Goal: Task Accomplishment & Management: Manage account settings

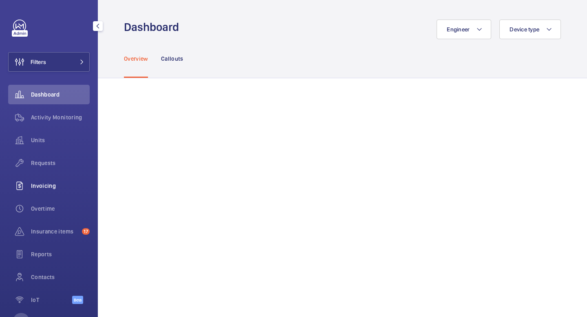
click at [49, 191] on div "Invoicing" at bounding box center [49, 186] width 82 height 20
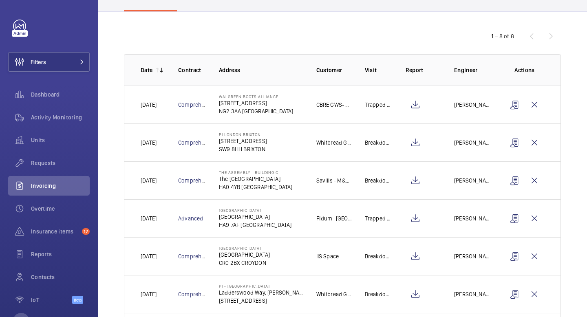
scroll to position [60, 0]
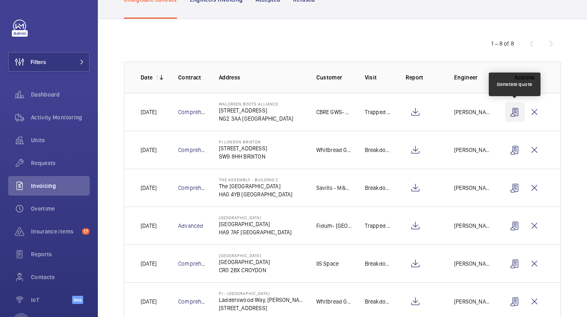
click at [516, 110] on wm-front-icon-button at bounding box center [515, 112] width 20 height 20
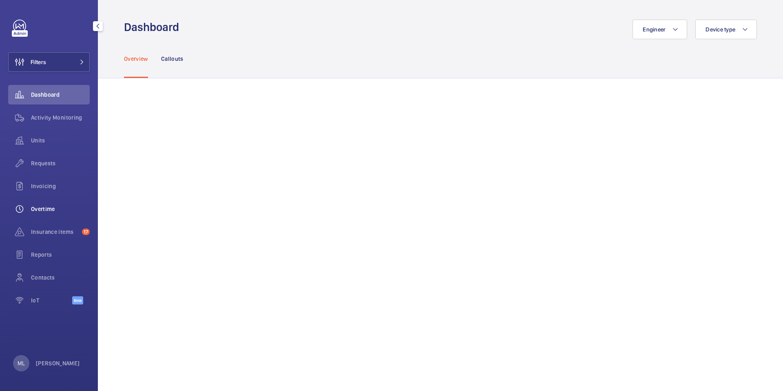
click at [38, 205] on span "Overtime" at bounding box center [60, 209] width 59 height 8
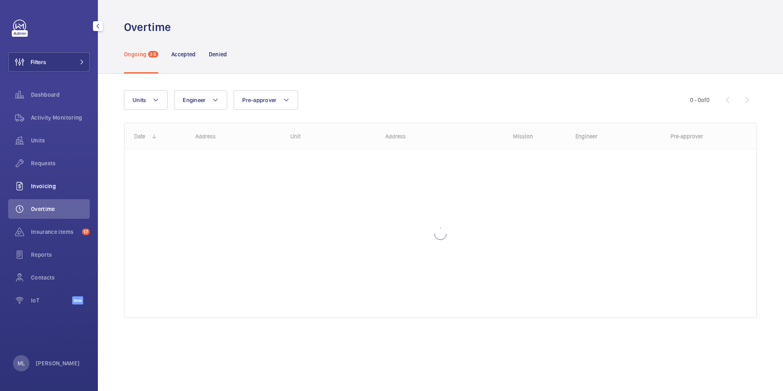
click at [43, 184] on span "Invoicing" at bounding box center [60, 186] width 59 height 8
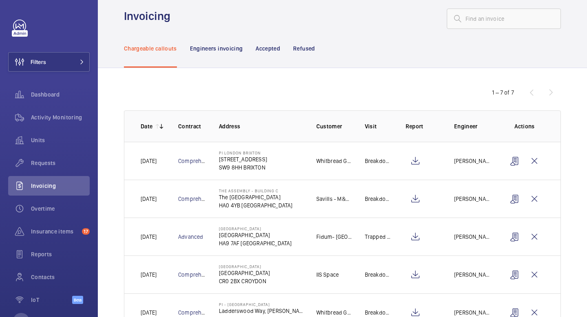
scroll to position [9, 0]
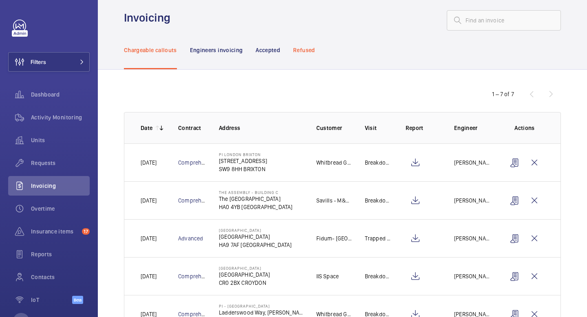
click at [307, 56] on div "Refused" at bounding box center [304, 50] width 22 height 39
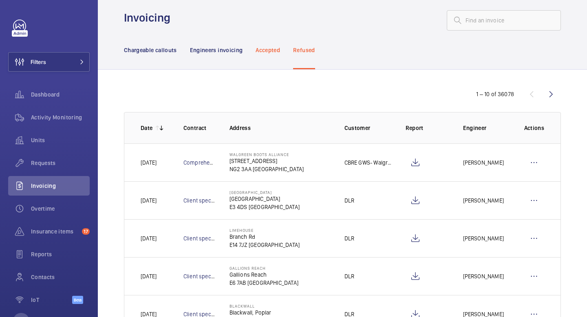
click at [263, 53] on p "Accepted" at bounding box center [268, 50] width 24 height 8
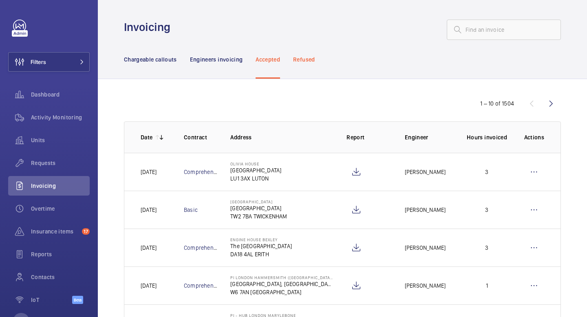
click at [296, 59] on p "Refused" at bounding box center [304, 59] width 22 height 8
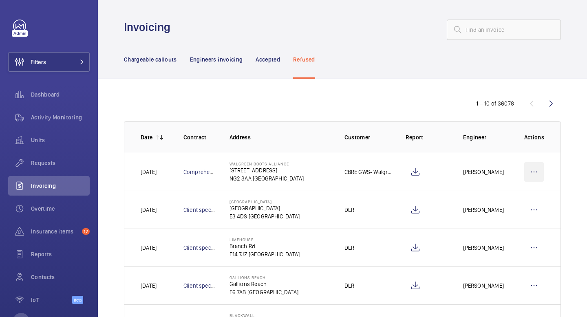
click at [532, 169] on wm-front-icon-button at bounding box center [534, 172] width 20 height 20
click at [573, 194] on div "1 – 10 of 36078 Date Contract Address Customer Report Engineer Actions Today Co…" at bounding box center [342, 315] width 489 height 473
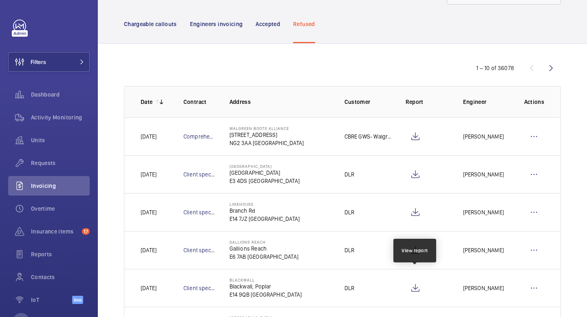
scroll to position [33, 0]
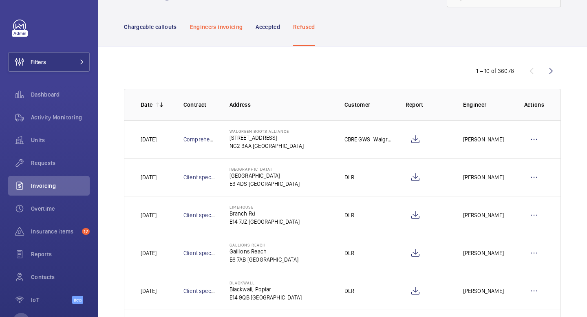
click at [217, 34] on div "Engineers invoicing" at bounding box center [216, 26] width 53 height 39
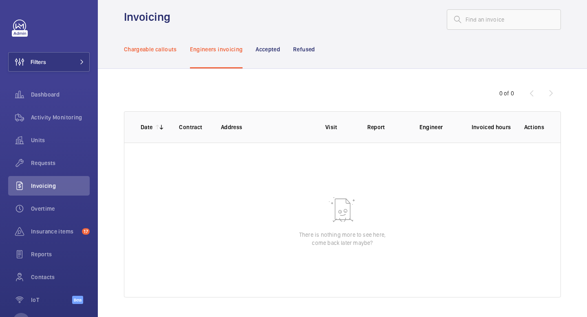
click at [161, 55] on div "Chargeable callouts" at bounding box center [150, 49] width 53 height 39
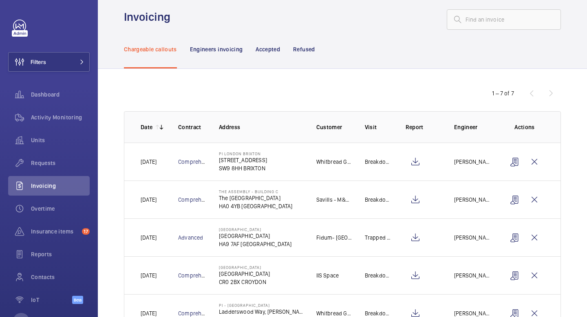
scroll to position [33, 0]
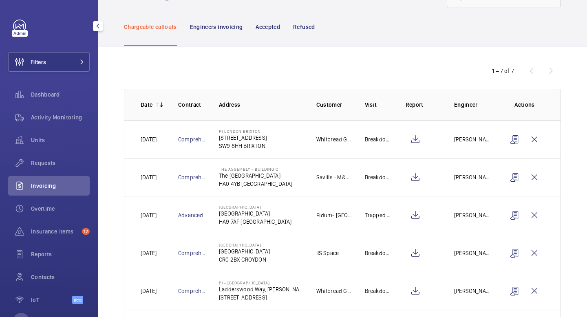
click at [66, 77] on div "Filters Dashboard Activity Monitoring Units Requests Invoicing Overtime Insuran…" at bounding box center [49, 167] width 82 height 294
click at [68, 66] on button "Filters" at bounding box center [49, 62] width 82 height 20
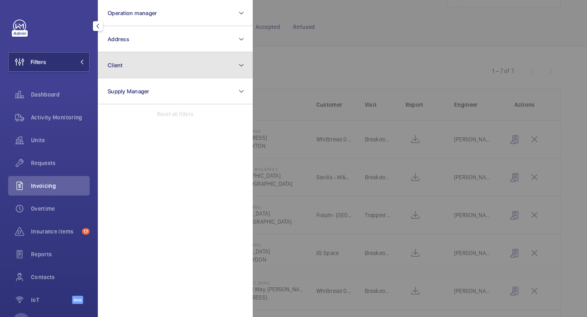
click at [159, 66] on button "Client" at bounding box center [175, 65] width 155 height 26
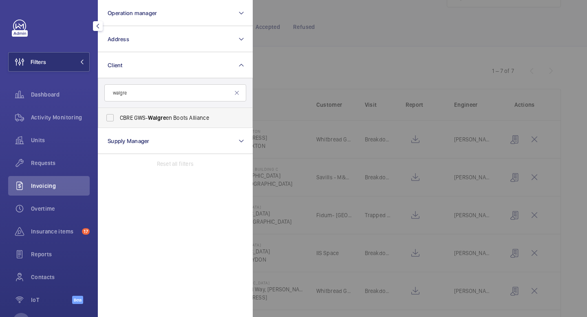
type input "walgre"
click at [165, 115] on span "Walgre" at bounding box center [157, 118] width 18 height 7
click at [118, 115] on input "CBRE GWS- Walgre en Boots Alliance" at bounding box center [110, 118] width 16 height 16
checkbox input "true"
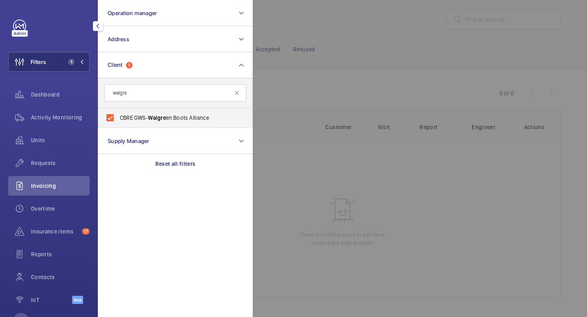
click at [272, 88] on div at bounding box center [546, 158] width 587 height 317
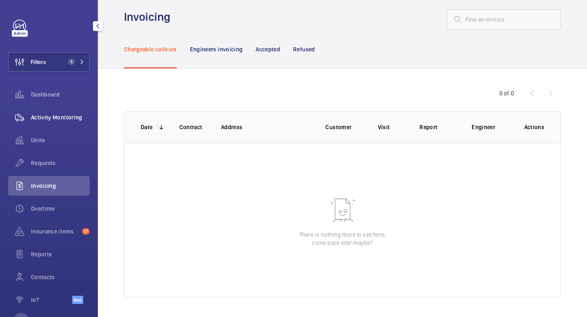
click at [63, 121] on span "Activity Monitoring" at bounding box center [60, 117] width 59 height 8
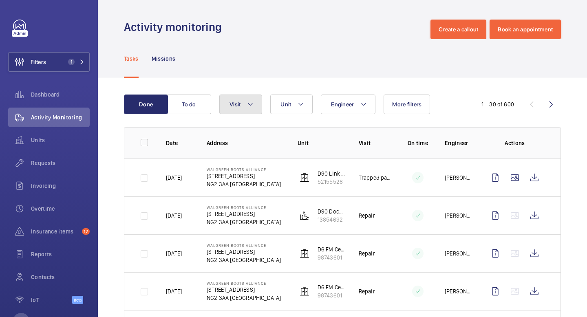
click at [261, 108] on button "Visit" at bounding box center [240, 105] width 43 height 20
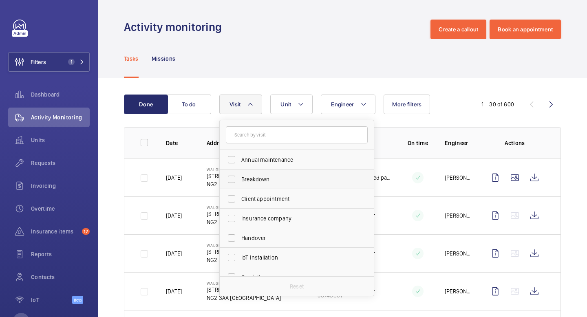
click at [265, 177] on span "Breakdown" at bounding box center [297, 179] width 112 height 8
click at [240, 177] on input "Breakdown" at bounding box center [231, 179] width 16 height 16
checkbox input "true"
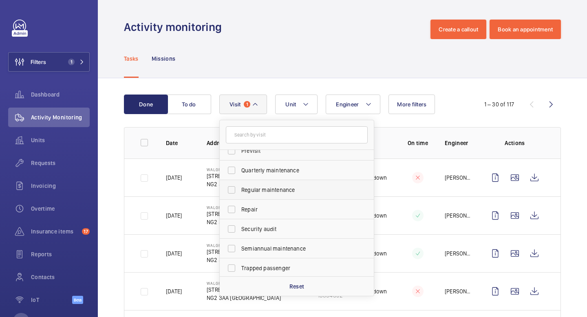
scroll to position [128, 0]
click at [266, 267] on span "Trapped passenger" at bounding box center [297, 267] width 112 height 8
click at [240, 267] on input "Trapped passenger" at bounding box center [231, 266] width 16 height 16
checkbox input "true"
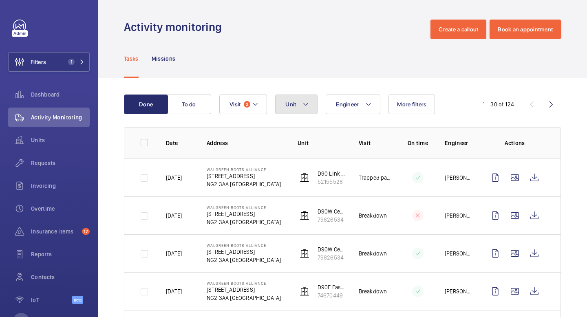
click at [305, 106] on mat-icon at bounding box center [306, 104] width 7 height 10
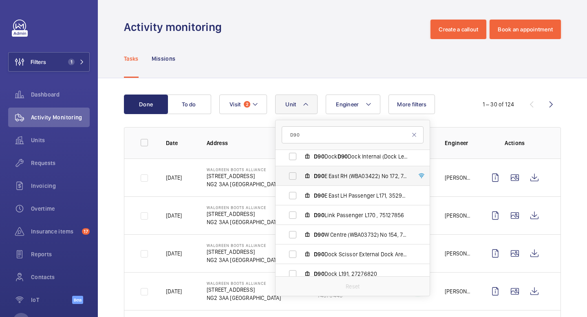
scroll to position [47, 0]
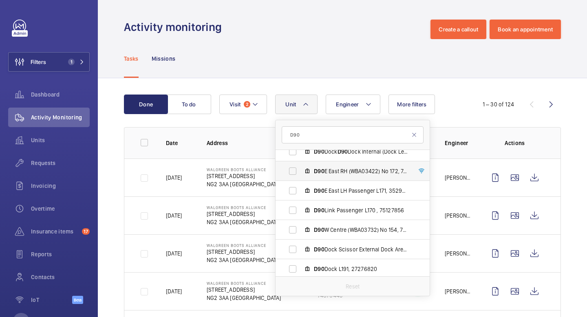
type input "D90"
click at [358, 216] on label "D90 Link Passenger L170 , 75127856" at bounding box center [346, 211] width 141 height 20
click at [301, 216] on input "D90 Link Passenger L170 , 75127856" at bounding box center [293, 210] width 16 height 16
checkbox input "true"
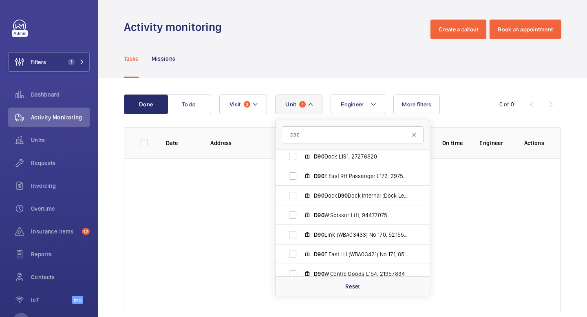
scroll to position [167, 0]
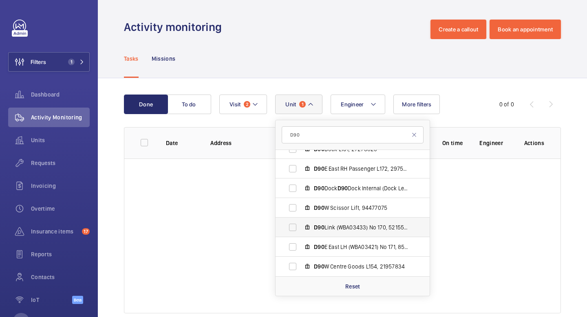
click at [355, 231] on span "D90 Link (WBA03433) No 170, 52155528" at bounding box center [361, 227] width 95 height 8
click at [301, 231] on input "D90 Link (WBA03433) No 170, 52155528" at bounding box center [293, 227] width 16 height 16
checkbox input "true"
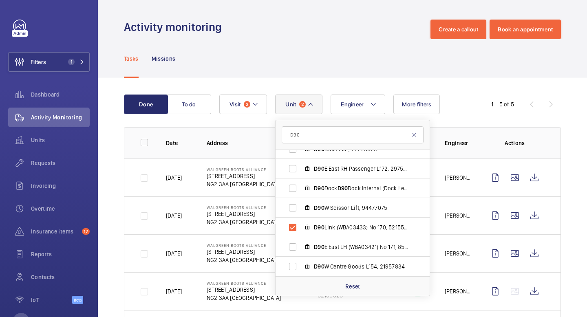
click at [360, 71] on div "Tasks Missions" at bounding box center [342, 58] width 437 height 39
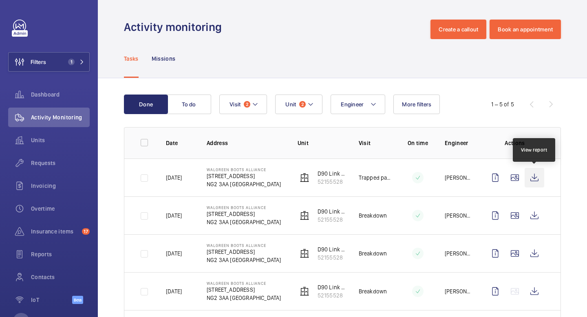
click at [537, 180] on wm-front-icon-button at bounding box center [535, 178] width 20 height 20
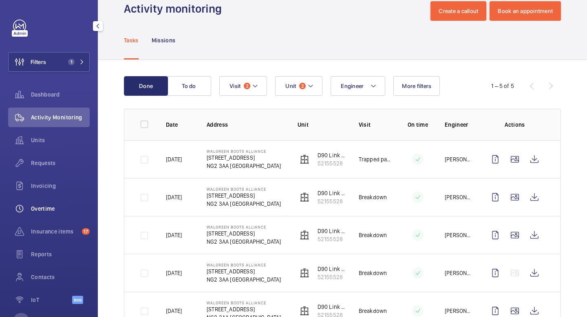
scroll to position [32, 0]
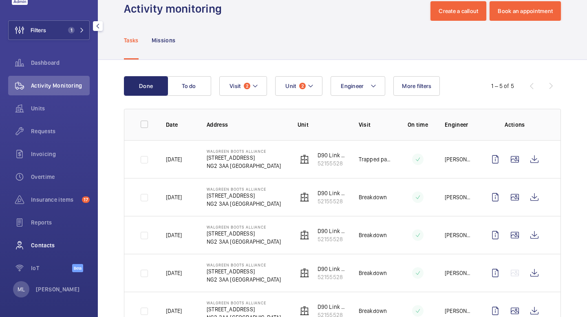
click at [55, 244] on span "Contacts" at bounding box center [60, 245] width 59 height 8
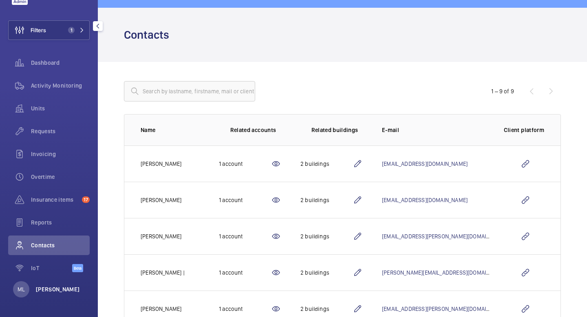
click at [54, 293] on p "[PERSON_NAME]" at bounding box center [58, 289] width 44 height 8
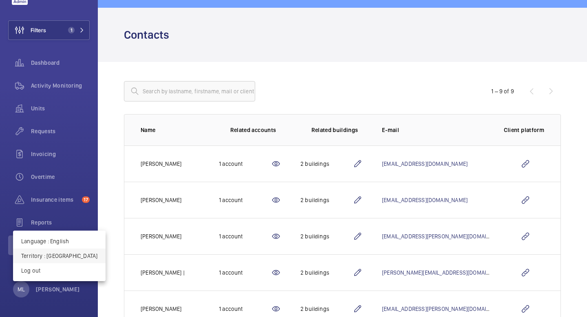
click at [63, 252] on button "Territory : United Kingdom" at bounding box center [59, 256] width 93 height 15
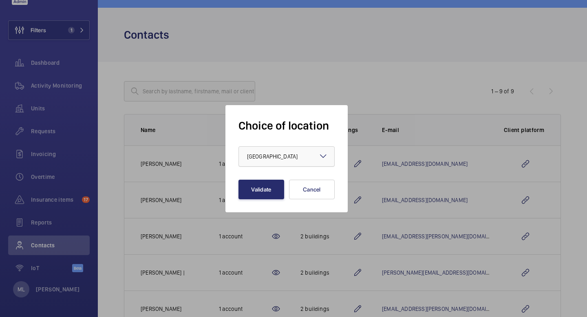
click at [314, 153] on div at bounding box center [286, 157] width 95 height 20
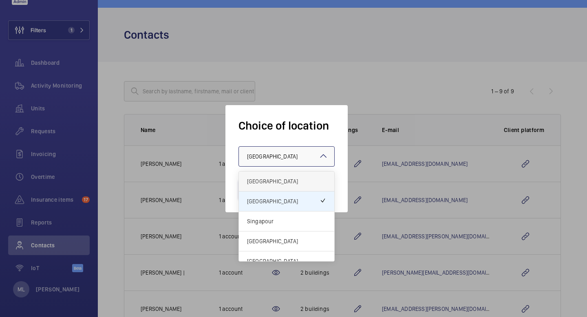
click at [281, 185] on div "France" at bounding box center [286, 182] width 95 height 20
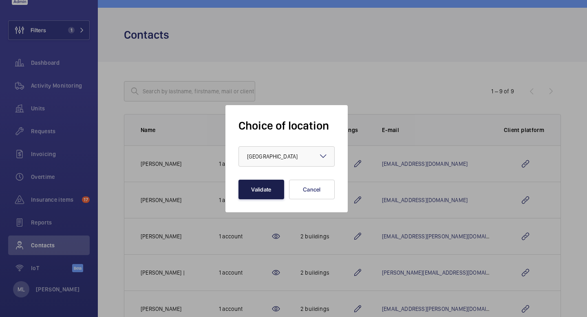
click at [263, 194] on button "Validate" at bounding box center [262, 190] width 46 height 20
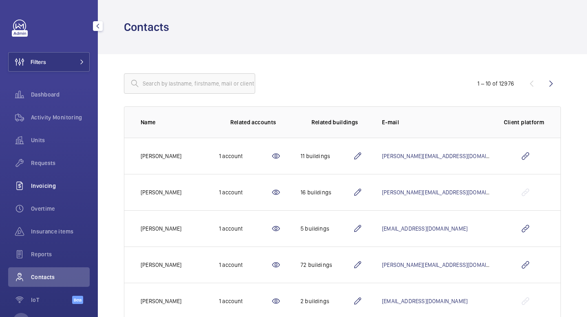
click at [47, 183] on span "Invoicing" at bounding box center [60, 186] width 59 height 8
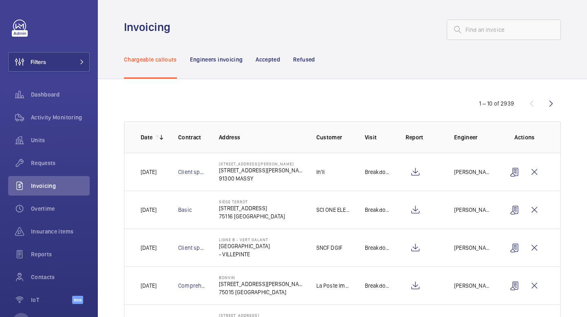
drag, startPoint x: 516, startPoint y: 104, endPoint x: 478, endPoint y: 103, distance: 38.3
click at [478, 103] on div "1 – 10 of 2939" at bounding box center [498, 103] width 58 height 8
click at [506, 106] on div "1 – 10 of 2939" at bounding box center [496, 103] width 35 height 8
click at [554, 100] on wm-front-icon-button at bounding box center [551, 104] width 20 height 20
click at [553, 107] on wm-front-icon-button at bounding box center [551, 104] width 20 height 20
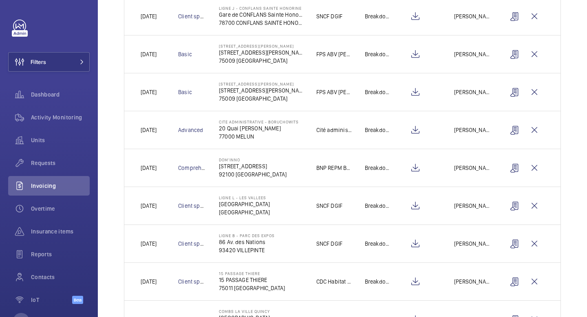
scroll to position [235, 0]
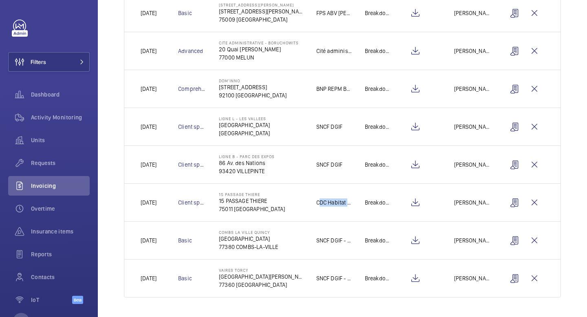
drag, startPoint x: 349, startPoint y: 202, endPoint x: 305, endPoint y: 199, distance: 44.1
click at [305, 199] on td "CDC Habitat - Emmanuel Thomas" at bounding box center [327, 202] width 49 height 38
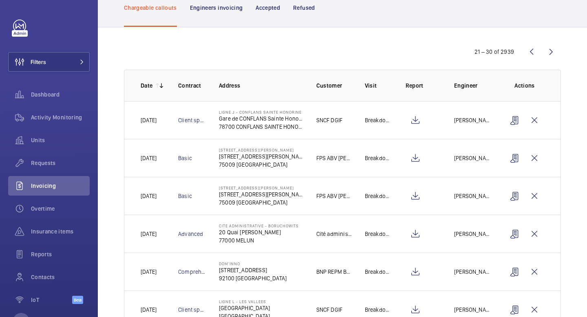
scroll to position [0, 0]
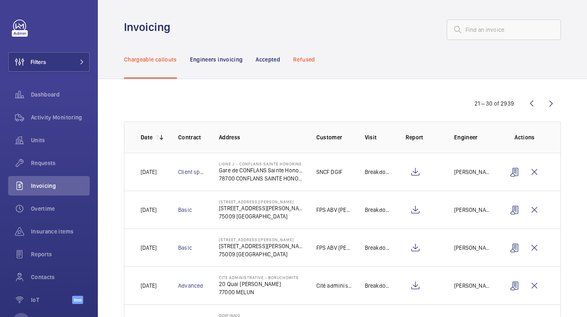
click at [294, 60] on p "Refused" at bounding box center [304, 59] width 22 height 8
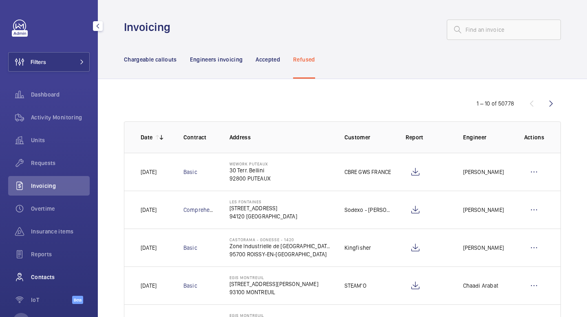
scroll to position [32, 0]
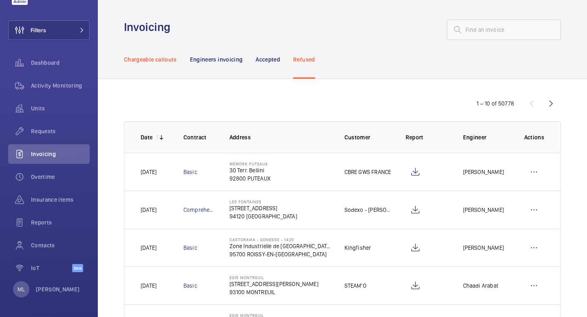
click at [146, 60] on p "Chargeable callouts" at bounding box center [150, 59] width 53 height 8
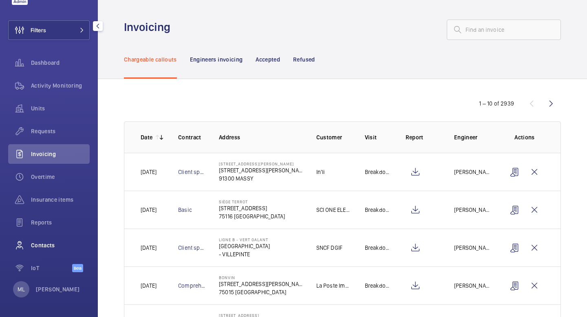
click at [48, 251] on div "Contacts" at bounding box center [49, 246] width 82 height 20
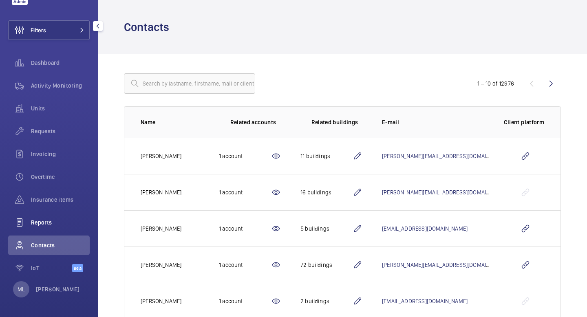
click at [59, 230] on div "Reports" at bounding box center [49, 223] width 82 height 20
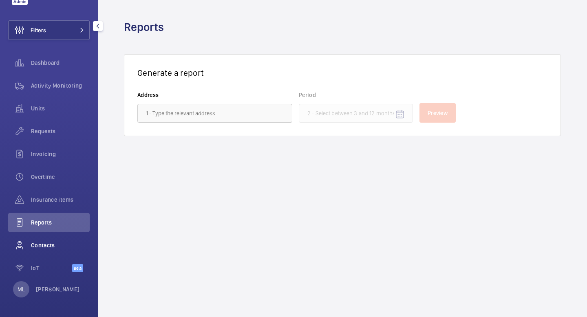
click at [57, 248] on span "Contacts" at bounding box center [60, 245] width 59 height 8
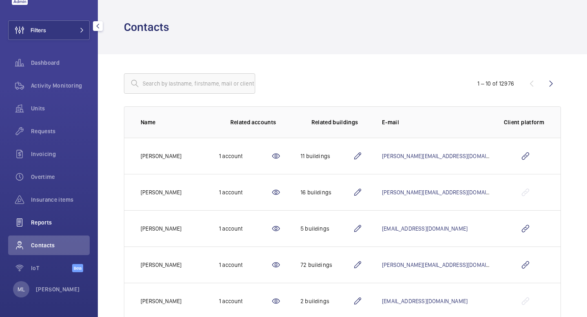
click at [62, 226] on span "Reports" at bounding box center [60, 223] width 59 height 8
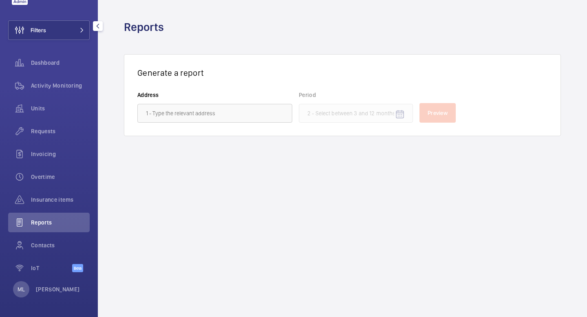
click at [57, 285] on div "ML Matthieu Lafleche" at bounding box center [46, 289] width 67 height 16
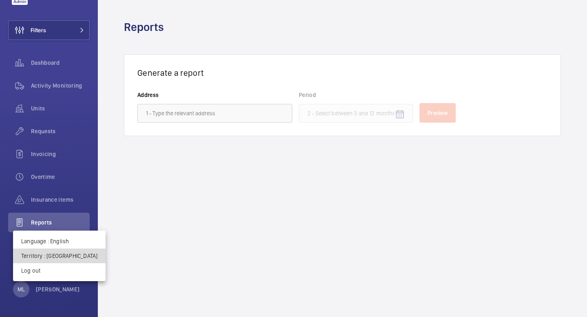
click at [60, 258] on p "Territory : France" at bounding box center [59, 256] width 76 height 8
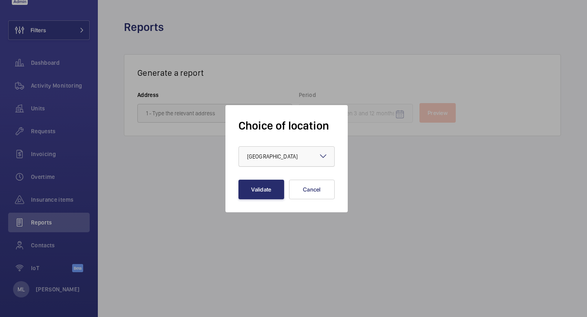
click at [274, 158] on div "× France" at bounding box center [282, 156] width 71 height 8
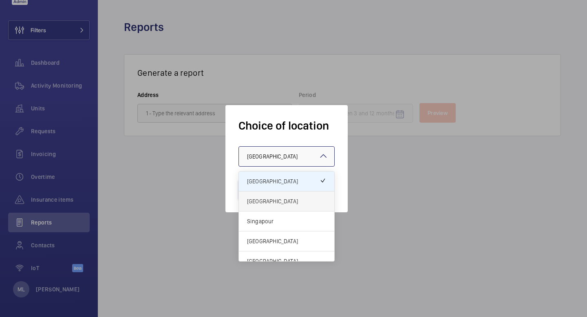
click at [275, 193] on div "[GEOGRAPHIC_DATA]" at bounding box center [286, 202] width 95 height 20
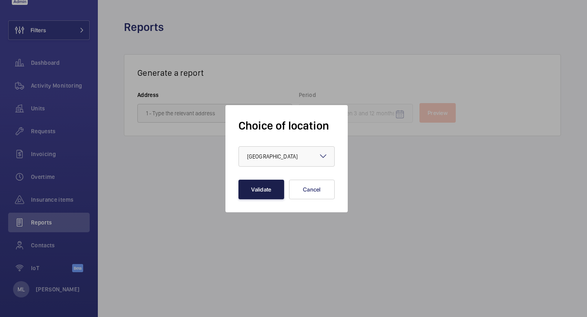
click at [273, 190] on button "Validate" at bounding box center [262, 190] width 46 height 20
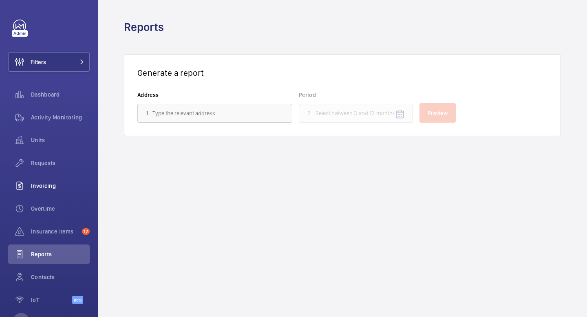
drag, startPoint x: 56, startPoint y: 181, endPoint x: 40, endPoint y: 190, distance: 18.6
click at [40, 190] on span "Invoicing" at bounding box center [60, 186] width 59 height 8
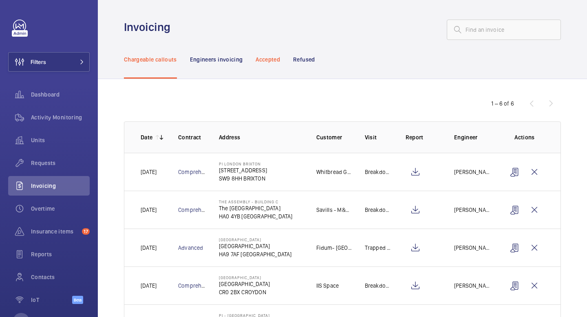
click at [272, 62] on p "Accepted" at bounding box center [268, 59] width 24 height 8
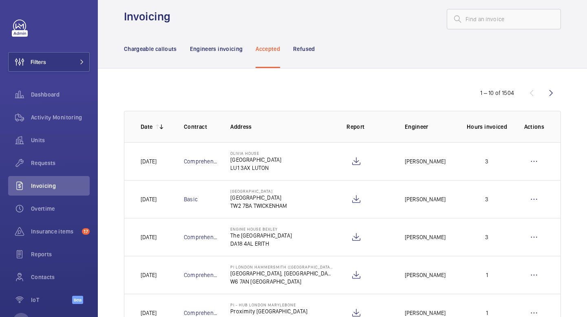
scroll to position [6, 0]
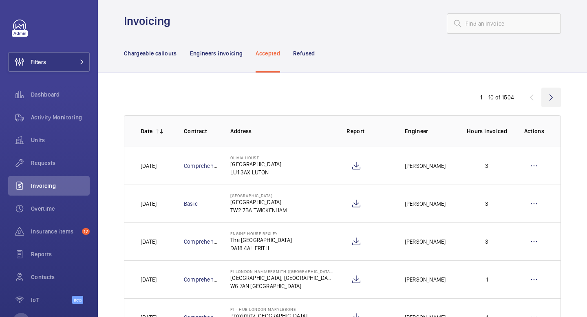
click at [555, 99] on wm-front-icon-button at bounding box center [551, 98] width 20 height 20
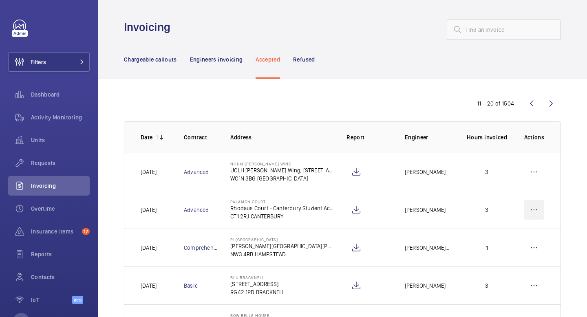
click at [535, 212] on wm-front-icon-button at bounding box center [534, 210] width 20 height 20
click at [552, 183] on td at bounding box center [535, 172] width 49 height 38
click at [154, 63] on p "Chargeable callouts" at bounding box center [150, 59] width 53 height 8
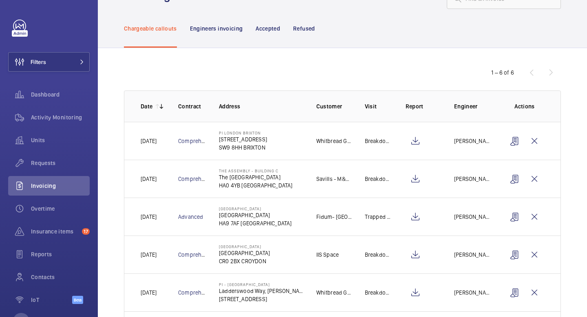
scroll to position [29, 0]
